Goal: Task Accomplishment & Management: Use online tool/utility

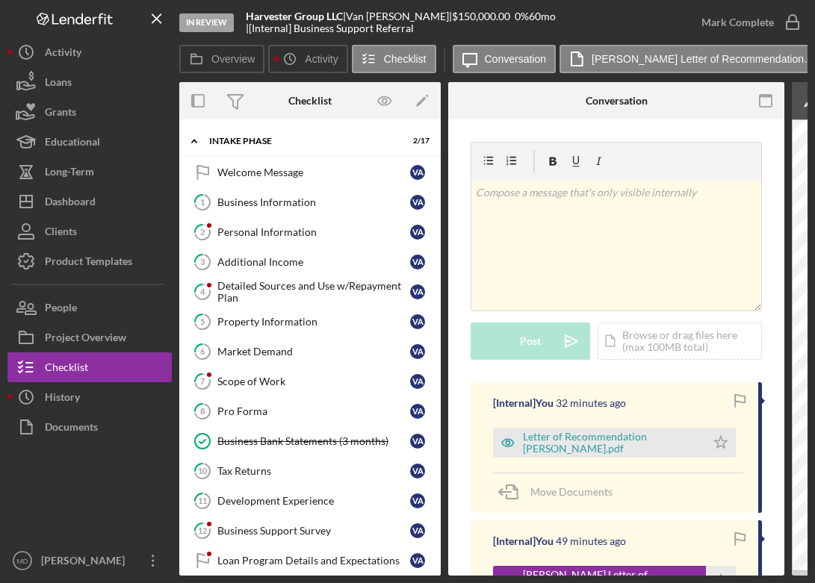
scroll to position [55, 0]
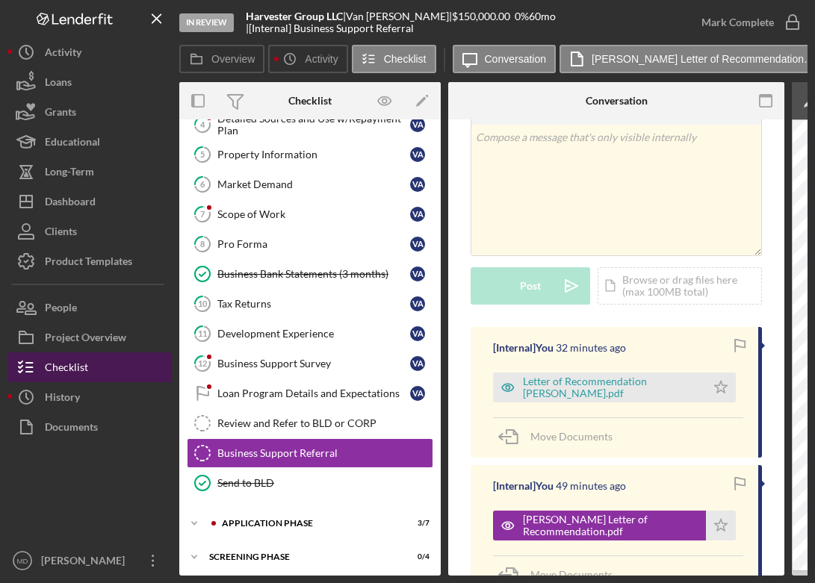
click at [83, 369] on div "Checklist" at bounding box center [66, 369] width 43 height 34
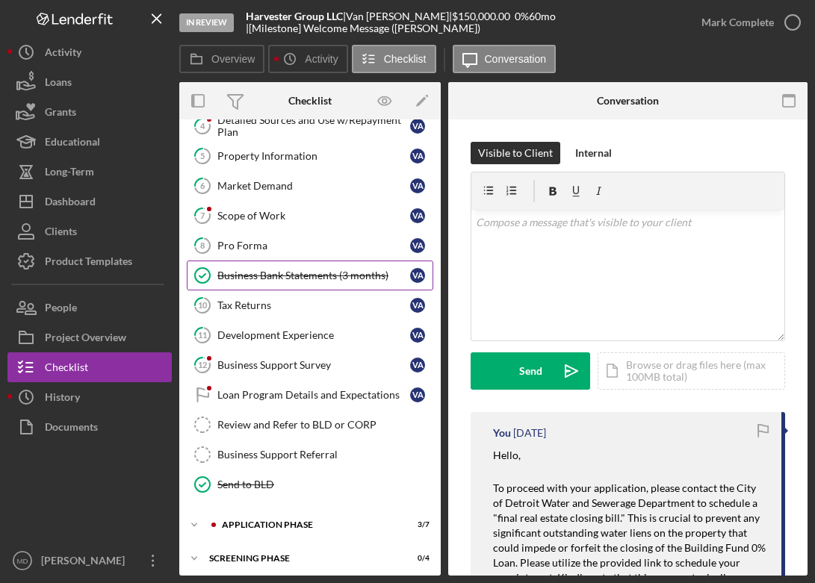
scroll to position [171, 0]
